Goal: Task Accomplishment & Management: Manage account settings

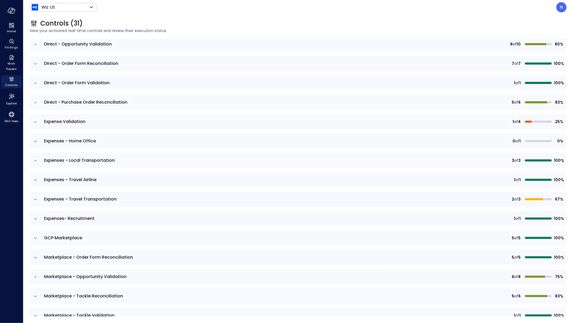
scroll to position [104, 0]
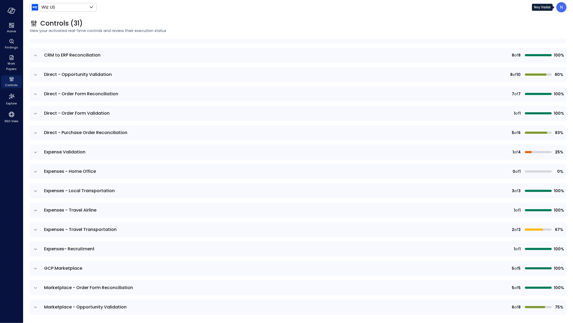
click at [561, 8] on p "N" at bounding box center [562, 7] width 3 height 6
click at [207, 26] on div at bounding box center [286, 161] width 573 height 323
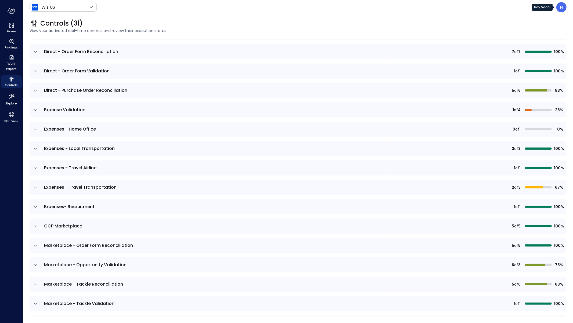
scroll to position [198, 0]
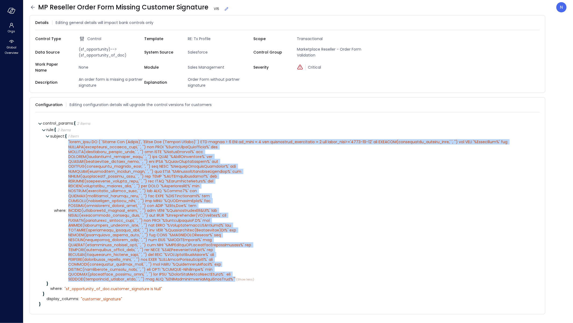
scroll to position [3, 0]
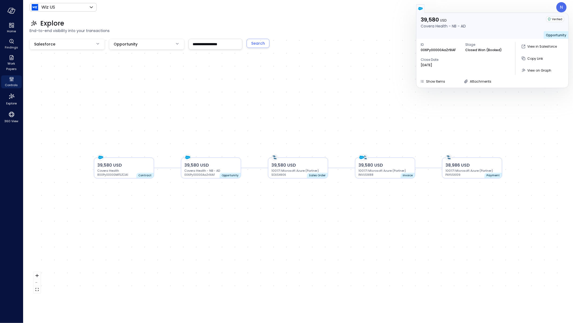
click at [561, 9] on div at bounding box center [492, 8] width 153 height 9
click at [561, 8] on div at bounding box center [492, 8] width 153 height 9
click at [8, 86] on span "Controls" at bounding box center [11, 84] width 13 height 5
click at [19, 81] on div "Controls" at bounding box center [11, 81] width 21 height 13
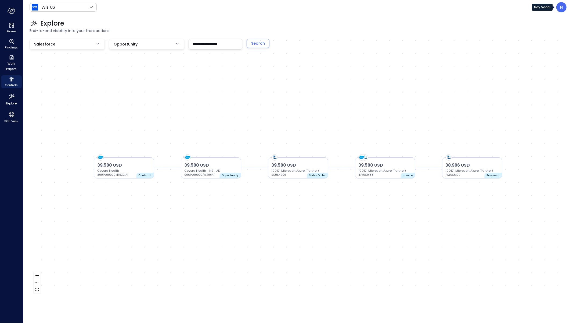
click at [564, 10] on div "N" at bounding box center [562, 7] width 10 height 10
click at [532, 51] on li "Builder" at bounding box center [539, 52] width 53 height 10
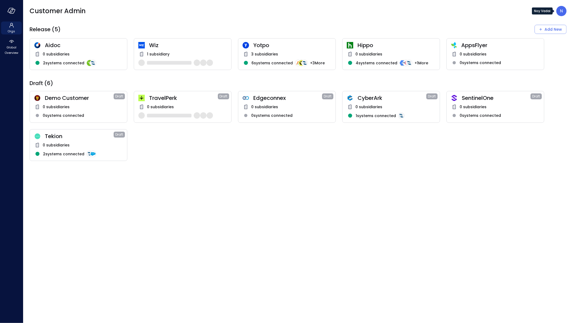
click at [561, 11] on p "N" at bounding box center [562, 11] width 3 height 6
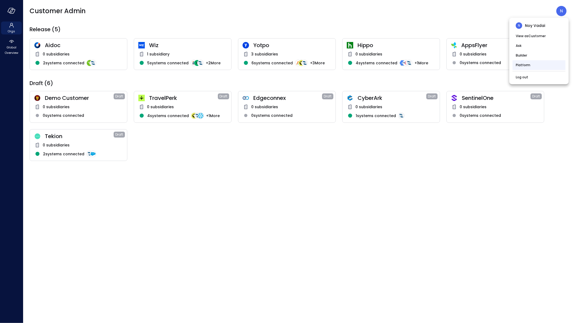
click at [528, 67] on li "Platform" at bounding box center [539, 65] width 53 height 10
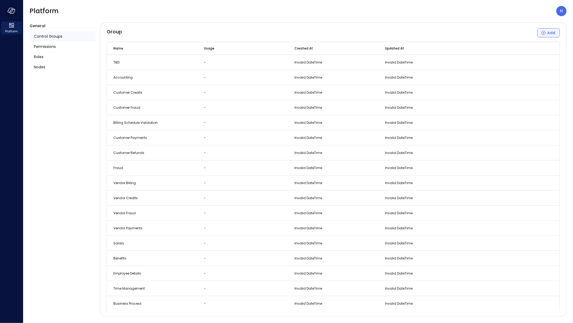
click at [557, 34] on button "Add" at bounding box center [549, 32] width 23 height 9
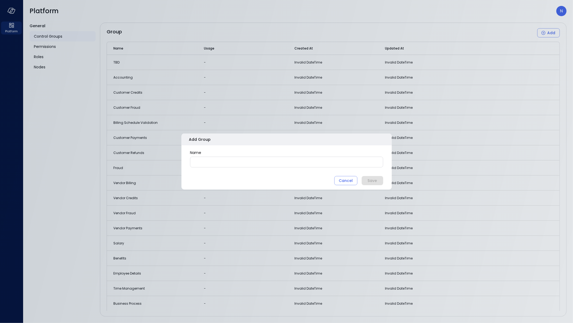
click at [220, 157] on input "Name" at bounding box center [286, 162] width 193 height 10
paste input "**********"
type input "**********"
click at [372, 179] on div "Save" at bounding box center [372, 180] width 9 height 7
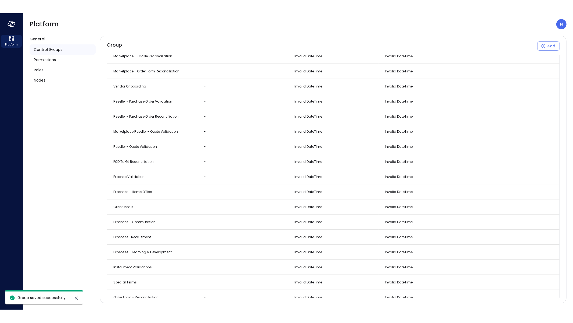
scroll to position [1291, 0]
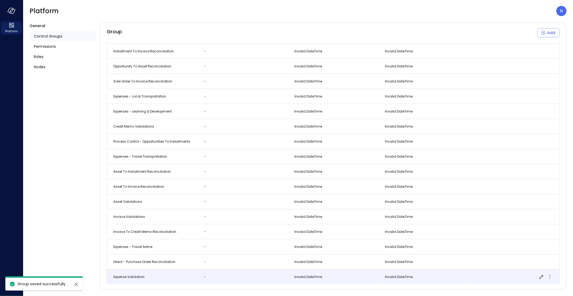
click at [201, 276] on td "-" at bounding box center [243, 277] width 91 height 15
click at [550, 277] on icon "more" at bounding box center [550, 277] width 1 height 1
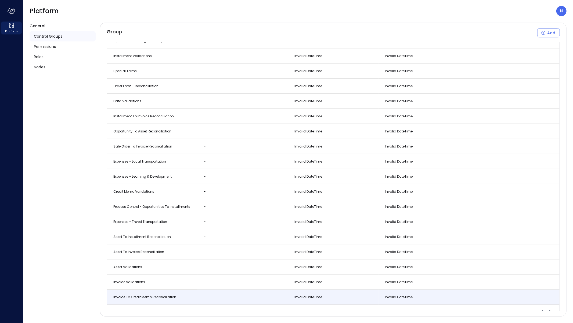
scroll to position [1264, 0]
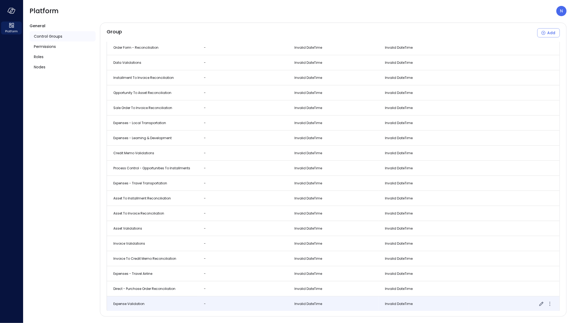
click at [547, 304] on icon "more" at bounding box center [550, 303] width 6 height 6
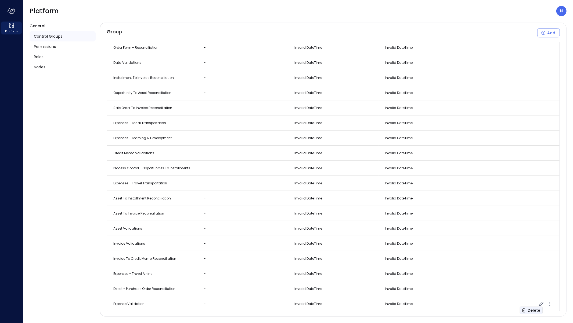
click at [534, 311] on div "Delete" at bounding box center [534, 310] width 13 height 7
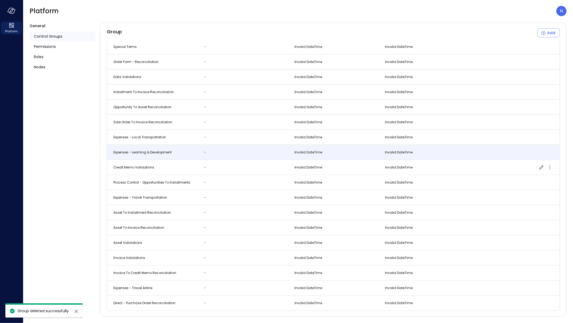
scroll to position [1249, 0]
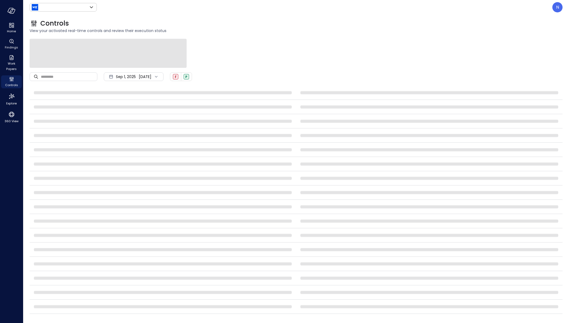
type input "******"
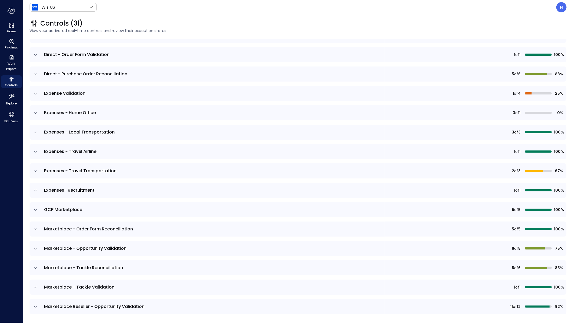
scroll to position [124, 0]
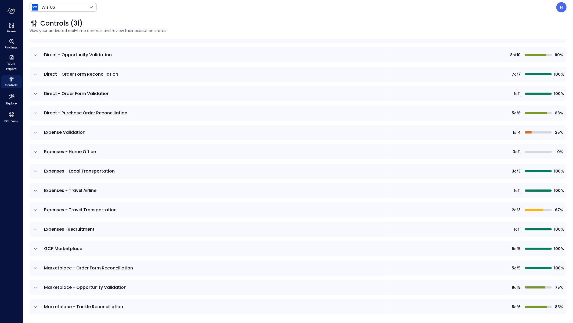
click at [37, 130] on icon "expand row" at bounding box center [35, 132] width 5 height 5
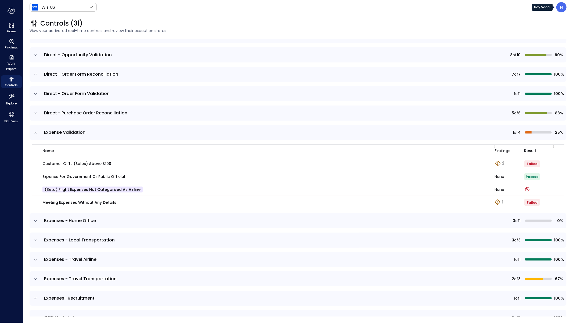
click at [563, 10] on div "N" at bounding box center [562, 7] width 10 height 10
click at [533, 75] on li "Log out" at bounding box center [539, 74] width 53 height 10
click at [530, 70] on li "Log out" at bounding box center [539, 74] width 53 height 10
click at [528, 71] on li "Log out" at bounding box center [539, 74] width 53 height 10
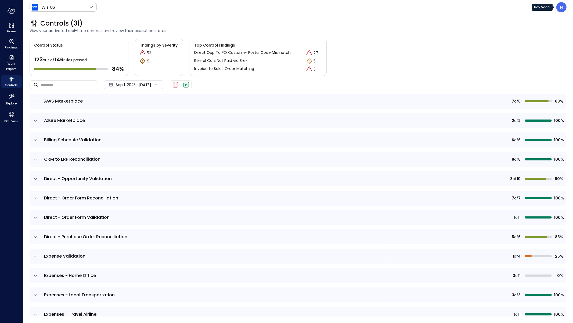
click at [562, 6] on p "N" at bounding box center [562, 7] width 3 height 6
click at [533, 52] on li "Builder" at bounding box center [539, 52] width 53 height 10
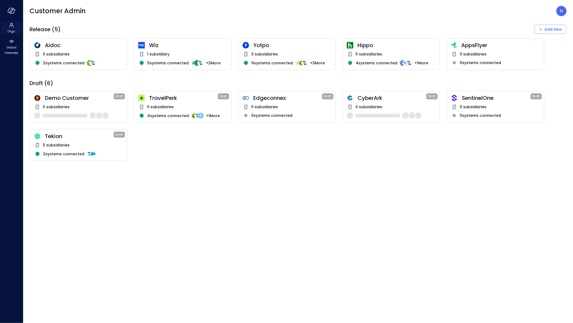
click at [11, 30] on span "Orgs" at bounding box center [12, 30] width 8 height 5
click at [566, 11] on div "N" at bounding box center [562, 11] width 10 height 10
click at [529, 77] on li "Log out" at bounding box center [539, 77] width 53 height 10
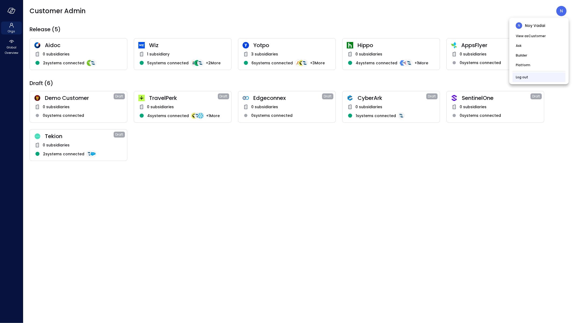
click at [527, 80] on li "Log out" at bounding box center [539, 77] width 53 height 10
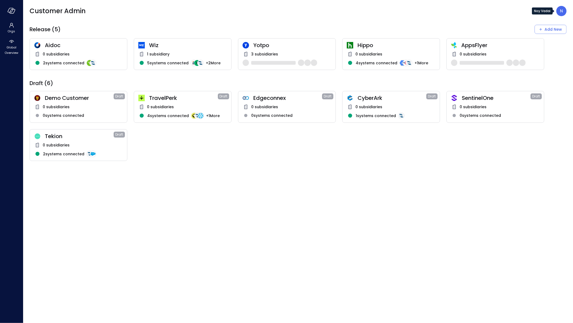
click at [559, 13] on div "N" at bounding box center [562, 11] width 10 height 10
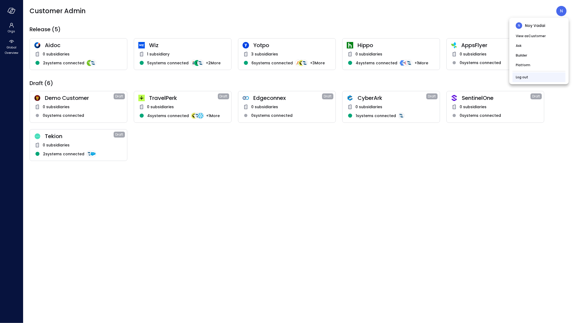
click at [528, 73] on li "Log out" at bounding box center [539, 77] width 53 height 10
click at [526, 80] on link "Log out" at bounding box center [522, 76] width 12 height 5
click at [526, 78] on link "Log out" at bounding box center [522, 76] width 12 height 5
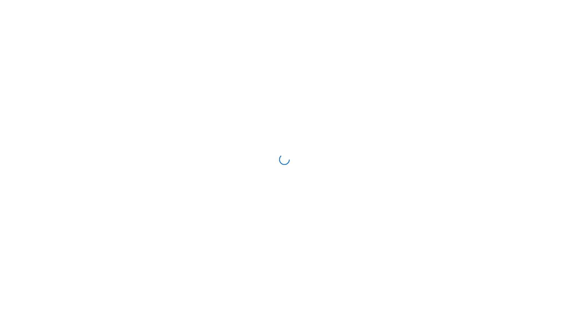
scroll to position [4, 0]
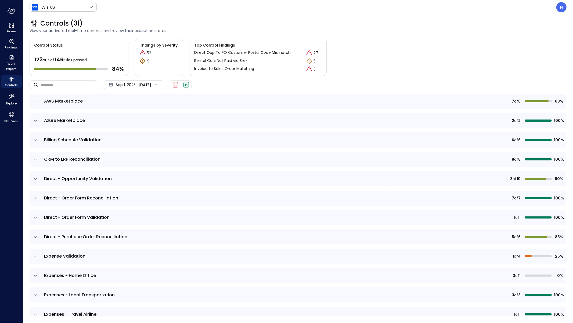
click at [35, 256] on icon "expand row" at bounding box center [35, 256] width 5 height 5
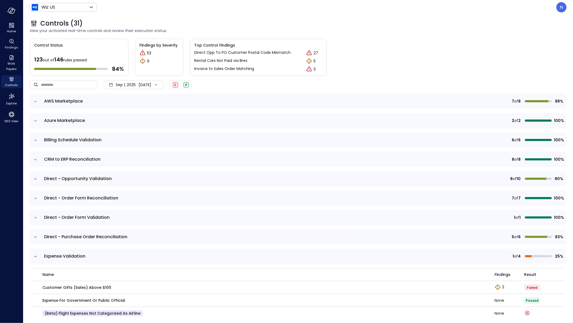
click at [35, 256] on icon "expand row" at bounding box center [35, 256] width 5 height 5
